Goal: Task Accomplishment & Management: Manage account settings

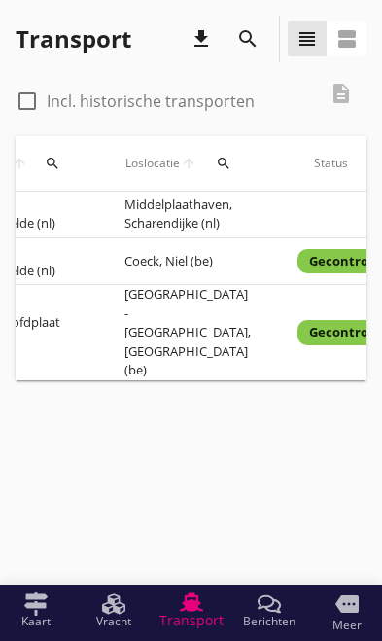
scroll to position [0, 831]
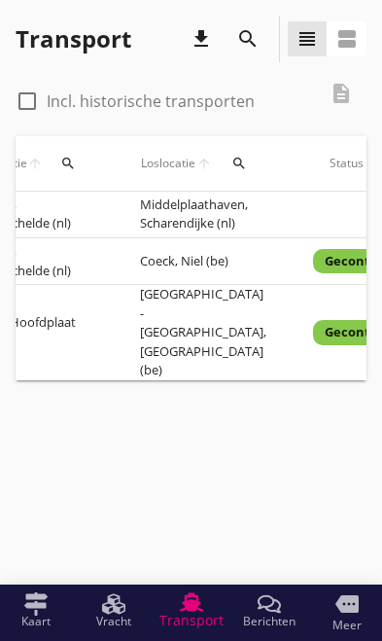
click at [299, 328] on td "Gecontroleerd" at bounding box center [371, 332] width 162 height 95
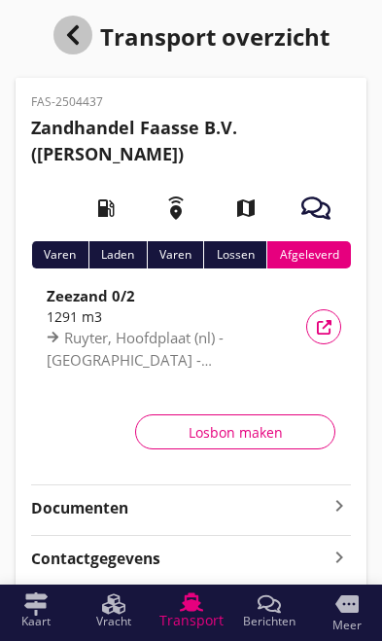
click at [67, 27] on icon "button" at bounding box center [72, 34] width 23 height 23
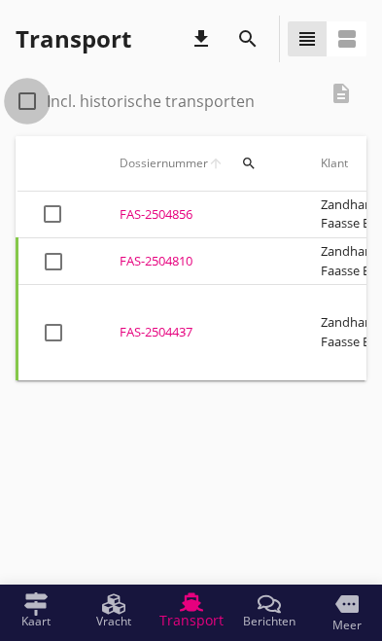
click at [40, 104] on div at bounding box center [27, 101] width 33 height 33
checkbox input "true"
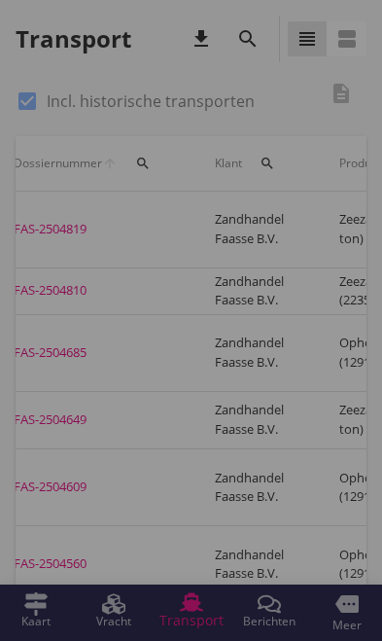
scroll to position [0, 100]
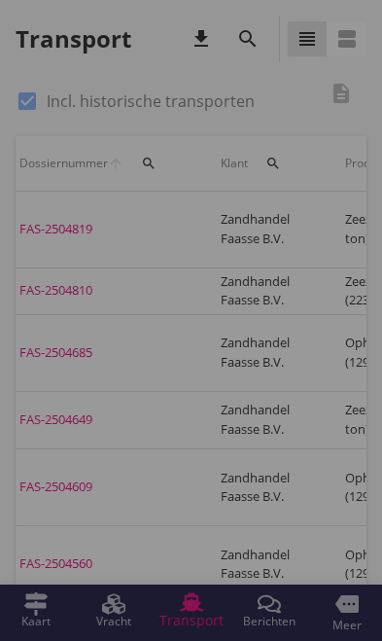
click at [49, 225] on div at bounding box center [191, 320] width 382 height 641
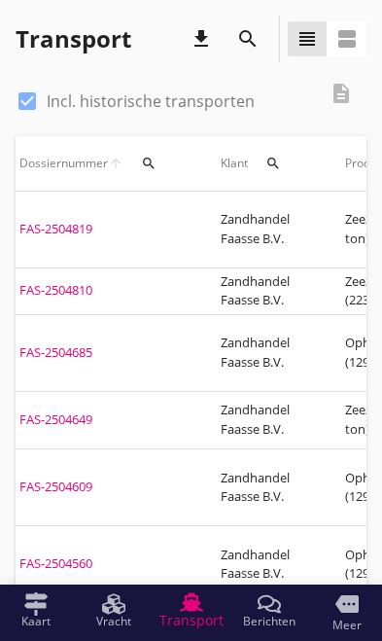
click at [57, 221] on div "FAS-2504819" at bounding box center [96, 229] width 155 height 19
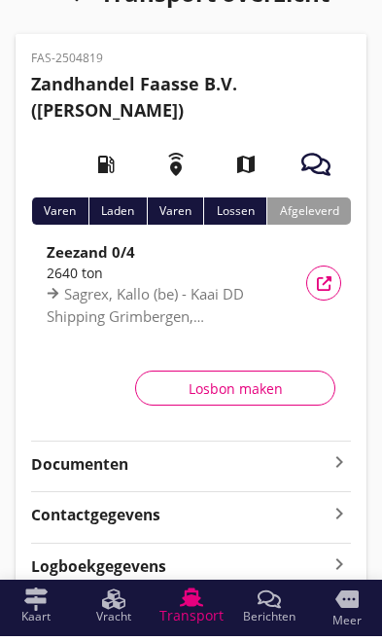
scroll to position [38, 0]
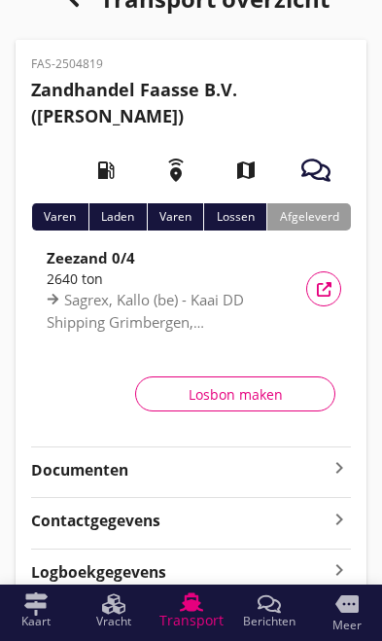
click at [135, 475] on strong "Documenten" at bounding box center [179, 470] width 297 height 22
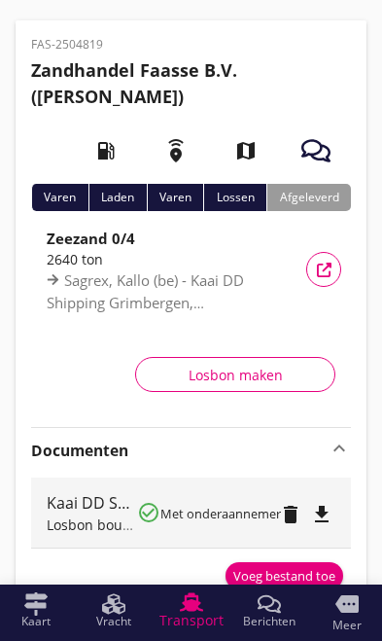
scroll to position [165, 0]
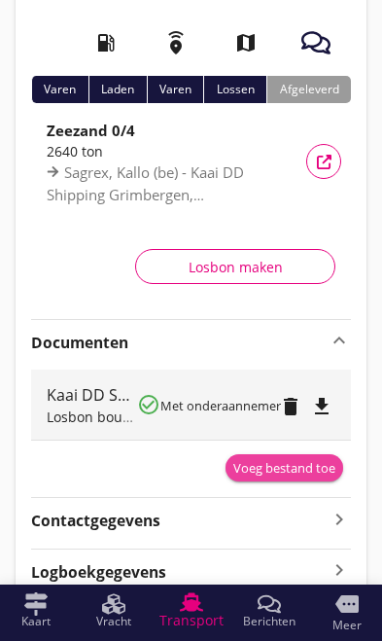
click at [262, 471] on div "Voeg bestand toe" at bounding box center [284, 468] width 102 height 19
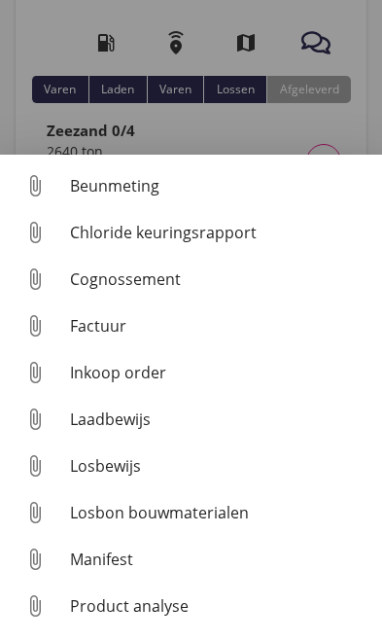
click at [115, 524] on div "Losbon bouwmaterialen" at bounding box center [218, 512] width 297 height 23
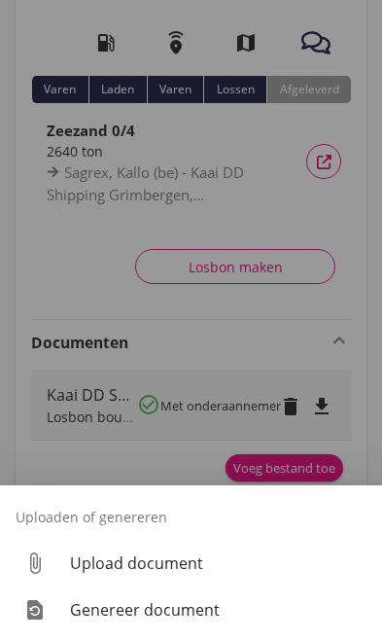
click at [177, 575] on div "Upload document" at bounding box center [218, 563] width 297 height 23
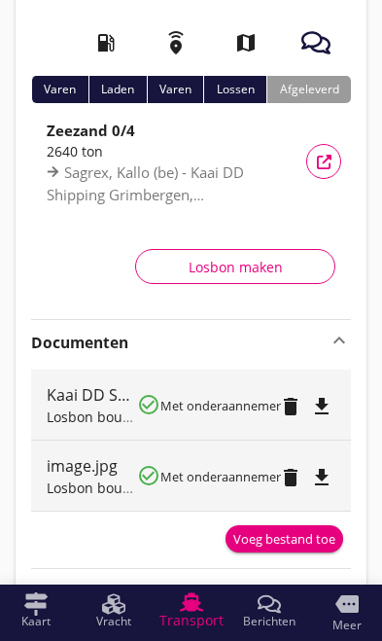
click at [299, 536] on div "Voeg bestand toe" at bounding box center [284, 539] width 102 height 19
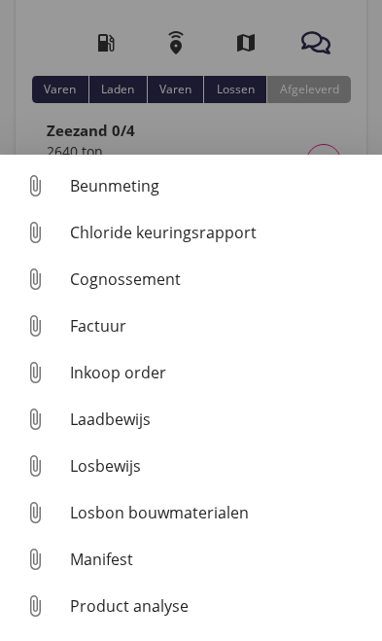
click at [138, 431] on div "Laadbewijs" at bounding box center [218, 419] width 297 height 23
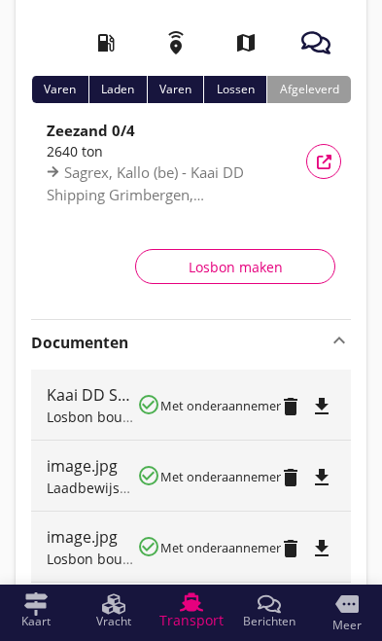
click at [305, 608] on div "Voeg bestand toe" at bounding box center [284, 610] width 102 height 19
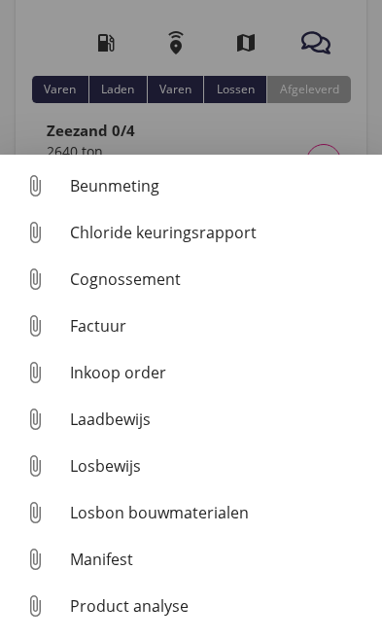
click at [195, 524] on div "Losbon bouwmaterialen" at bounding box center [218, 512] width 297 height 23
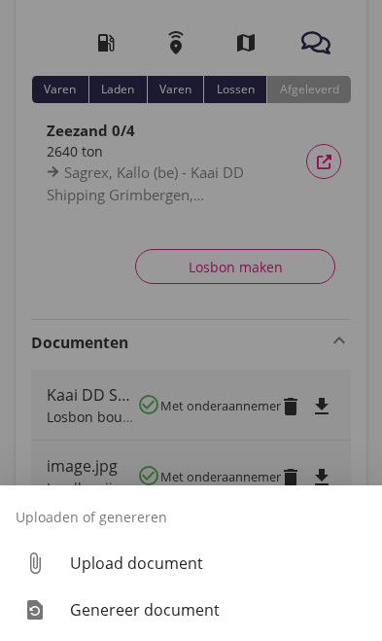
click at [175, 575] on div "Upload document" at bounding box center [218, 563] width 297 height 23
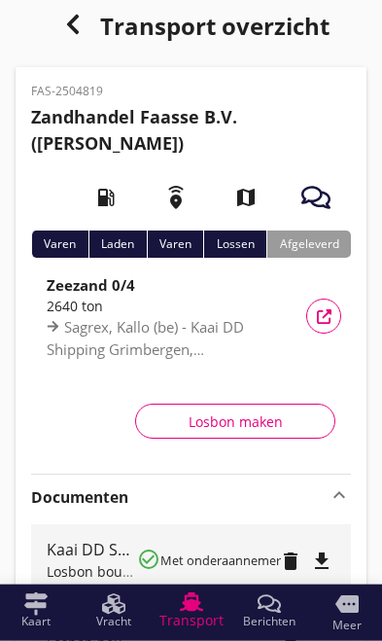
scroll to position [0, 0]
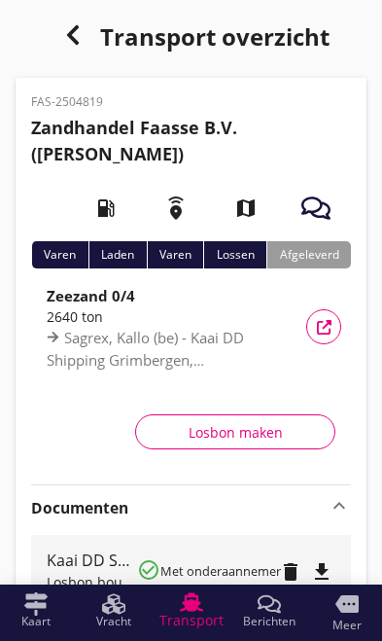
click at [68, 31] on use "button" at bounding box center [72, 34] width 12 height 19
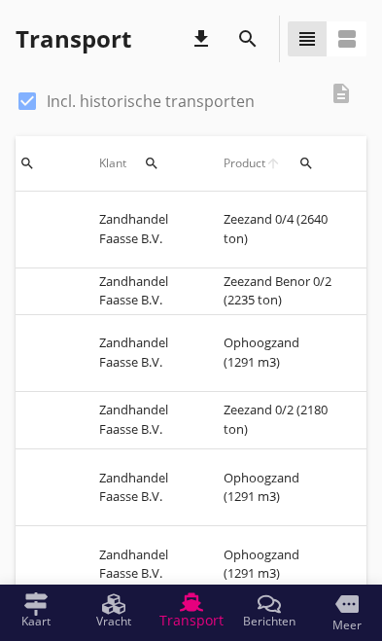
scroll to position [0, 220]
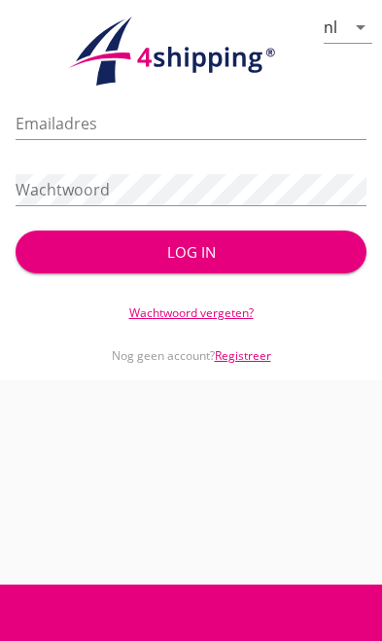
click at [226, 111] on input "Emailadres" at bounding box center [191, 123] width 351 height 31
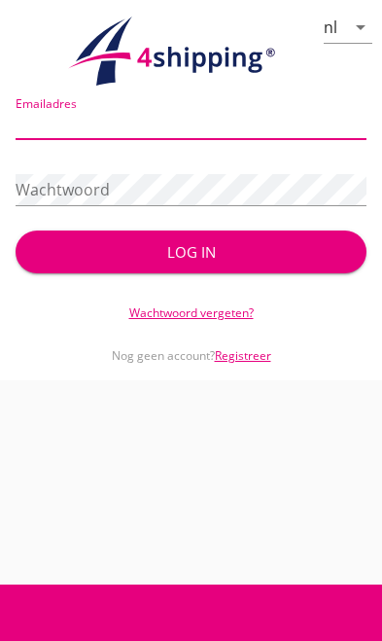
type input "[PERSON_NAME][EMAIL_ADDRESS][DOMAIN_NAME]"
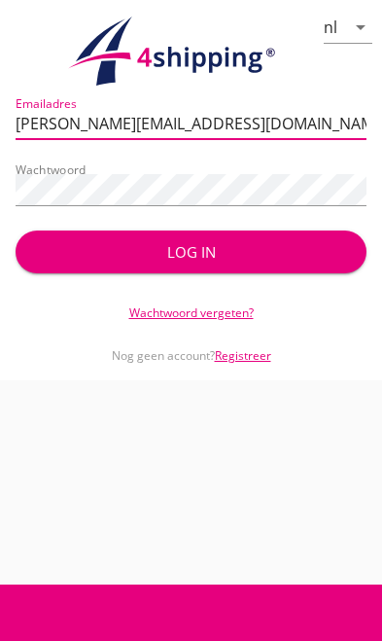
click at [191, 252] on button "Log in" at bounding box center [191, 252] width 351 height 43
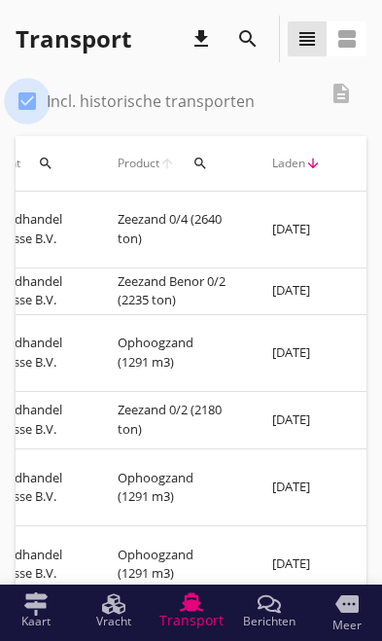
click at [35, 94] on div at bounding box center [27, 101] width 33 height 33
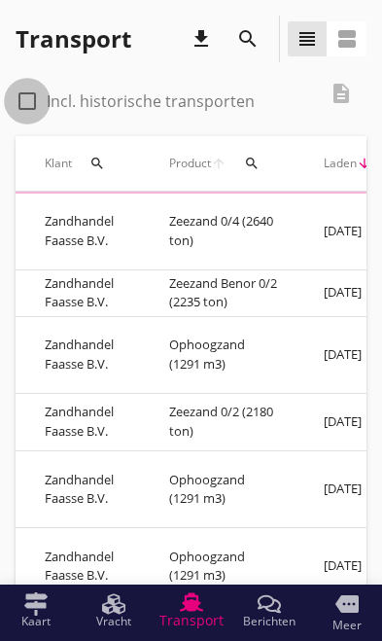
click at [37, 103] on div at bounding box center [27, 101] width 33 height 33
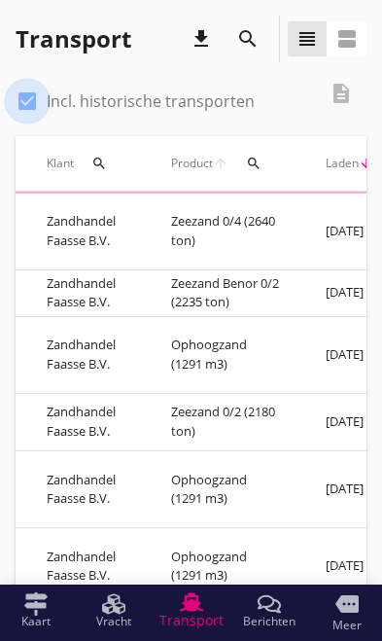
scroll to position [0, 273]
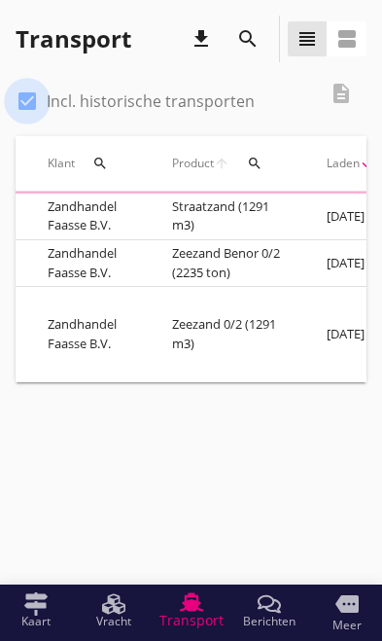
click at [37, 100] on div at bounding box center [27, 101] width 33 height 33
checkbox input "false"
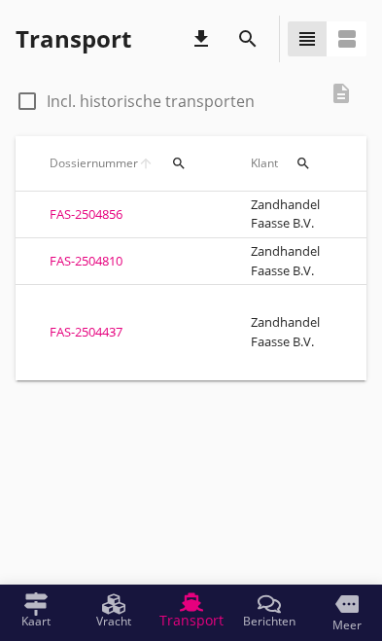
scroll to position [0, 63]
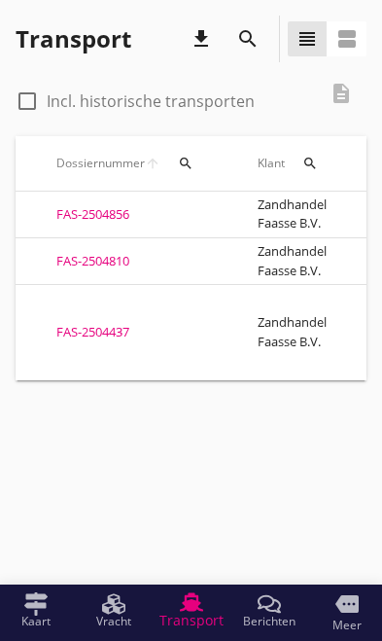
click at [105, 216] on div "FAS-2504856" at bounding box center [133, 214] width 155 height 19
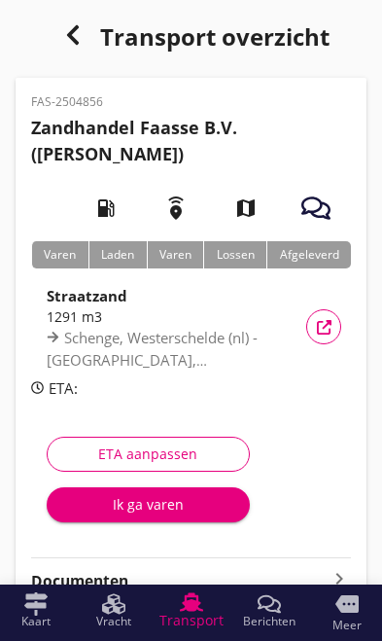
click at [129, 509] on div "Ik ga varen" at bounding box center [148, 504] width 172 height 20
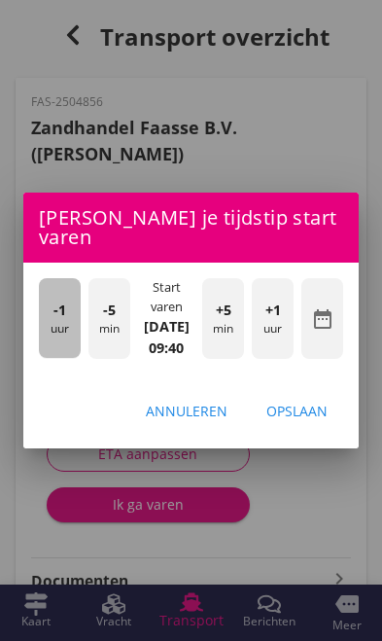
click at [53, 329] on div "-1 uur" at bounding box center [60, 318] width 42 height 80
click at [50, 331] on div "-1 uur" at bounding box center [60, 318] width 42 height 80
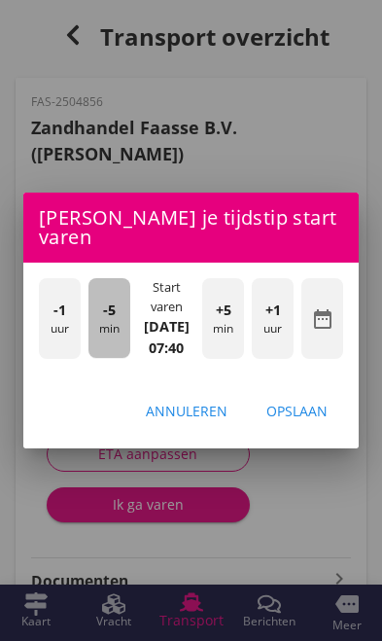
click at [96, 328] on div "-5 min" at bounding box center [110, 318] width 42 height 80
click at [79, 315] on div "-1 uur" at bounding box center [60, 318] width 42 height 80
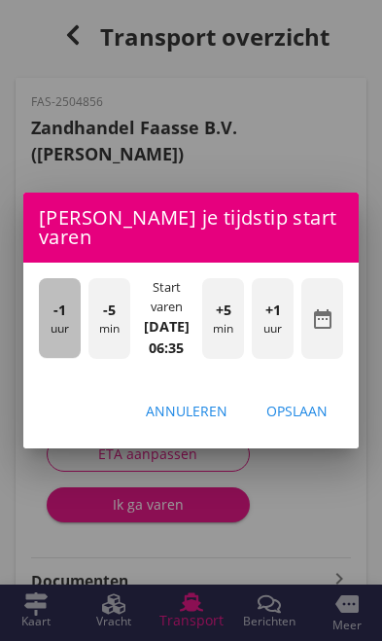
click at [79, 308] on div "-1 uur" at bounding box center [60, 318] width 42 height 80
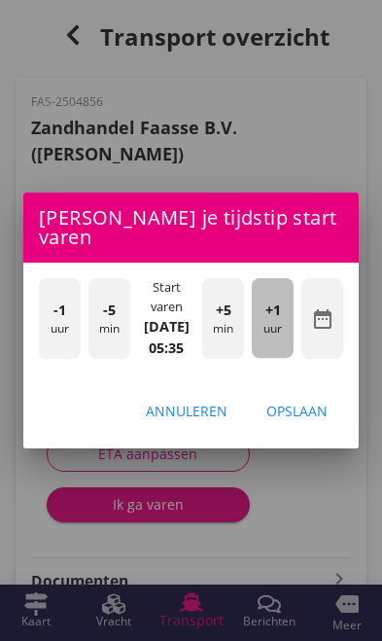
click at [280, 328] on div "+1 uur" at bounding box center [273, 318] width 42 height 80
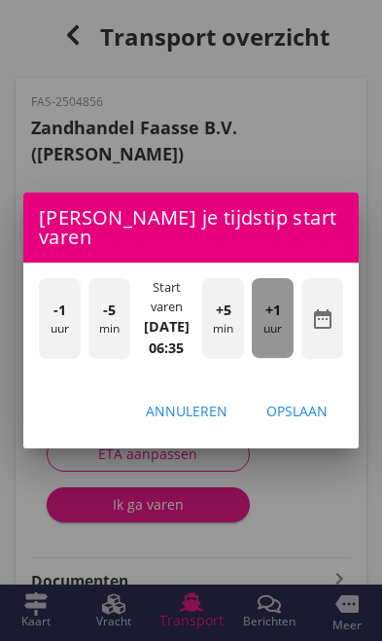
click at [283, 330] on div "+1 uur" at bounding box center [273, 318] width 42 height 80
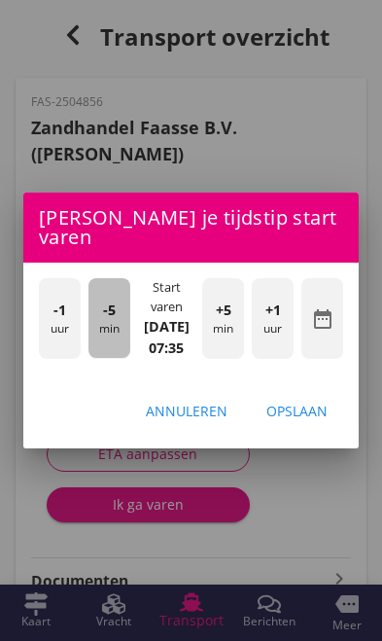
click at [112, 329] on div "-5 min" at bounding box center [110, 318] width 42 height 80
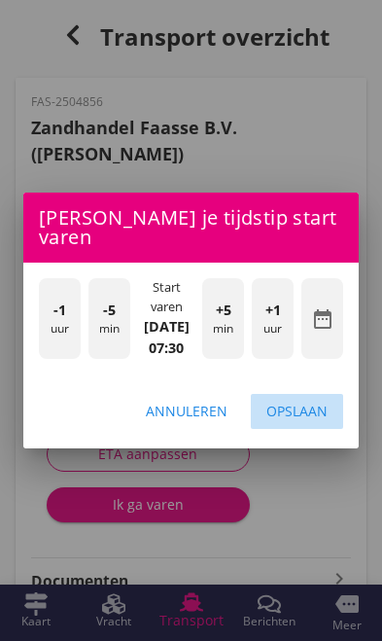
click at [313, 420] on div "Opslaan" at bounding box center [297, 411] width 61 height 20
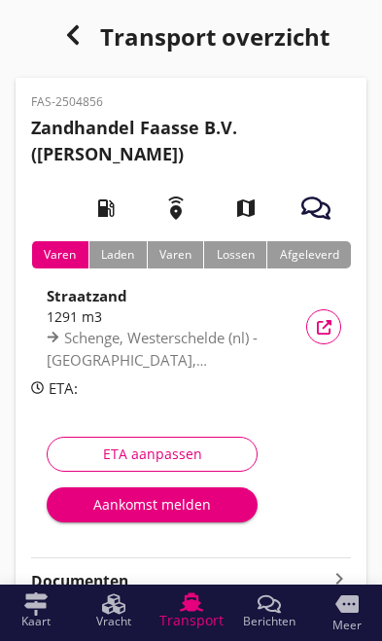
click at [138, 452] on div "ETA aanpassen" at bounding box center [152, 454] width 178 height 20
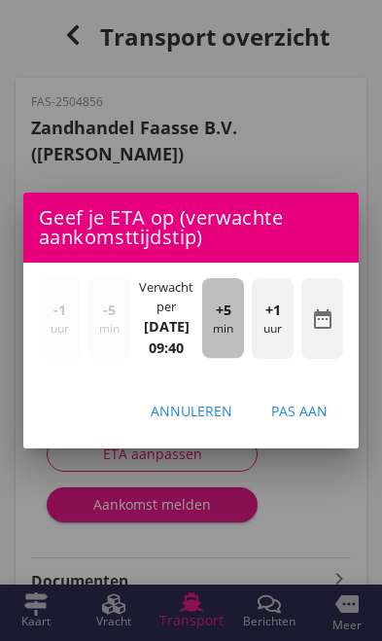
click at [238, 327] on div "+5 min" at bounding box center [223, 318] width 42 height 80
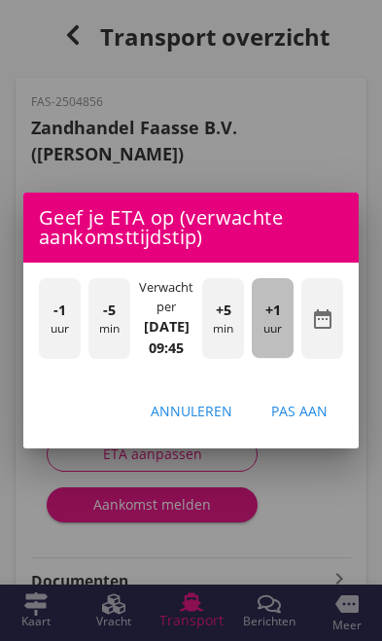
click at [280, 330] on div "+1 uur" at bounding box center [273, 318] width 42 height 80
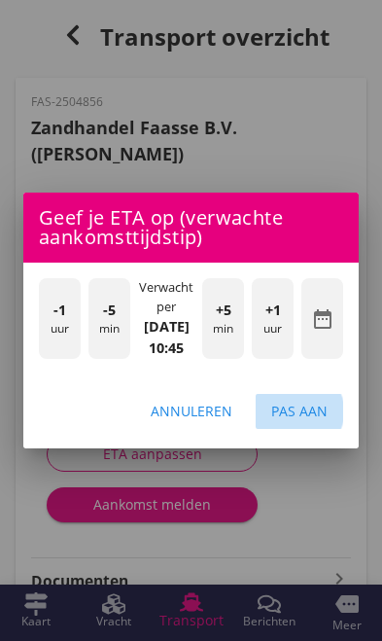
click at [313, 418] on div "Pas aan" at bounding box center [299, 411] width 56 height 20
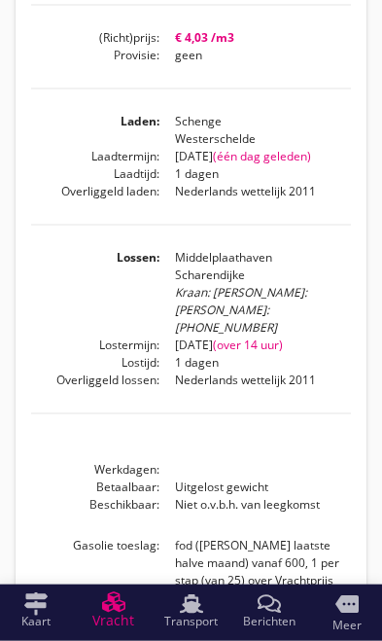
scroll to position [573, 0]
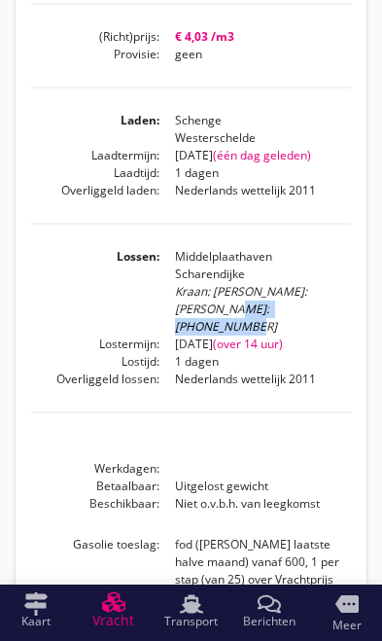
click at [357, 493] on div "Leaflet | © Mapbox © OpenStreetMap warning Het transport heeft al een afgeslote…" at bounding box center [191, 73] width 351 height 1107
